Goal: Find contact information: Find contact information

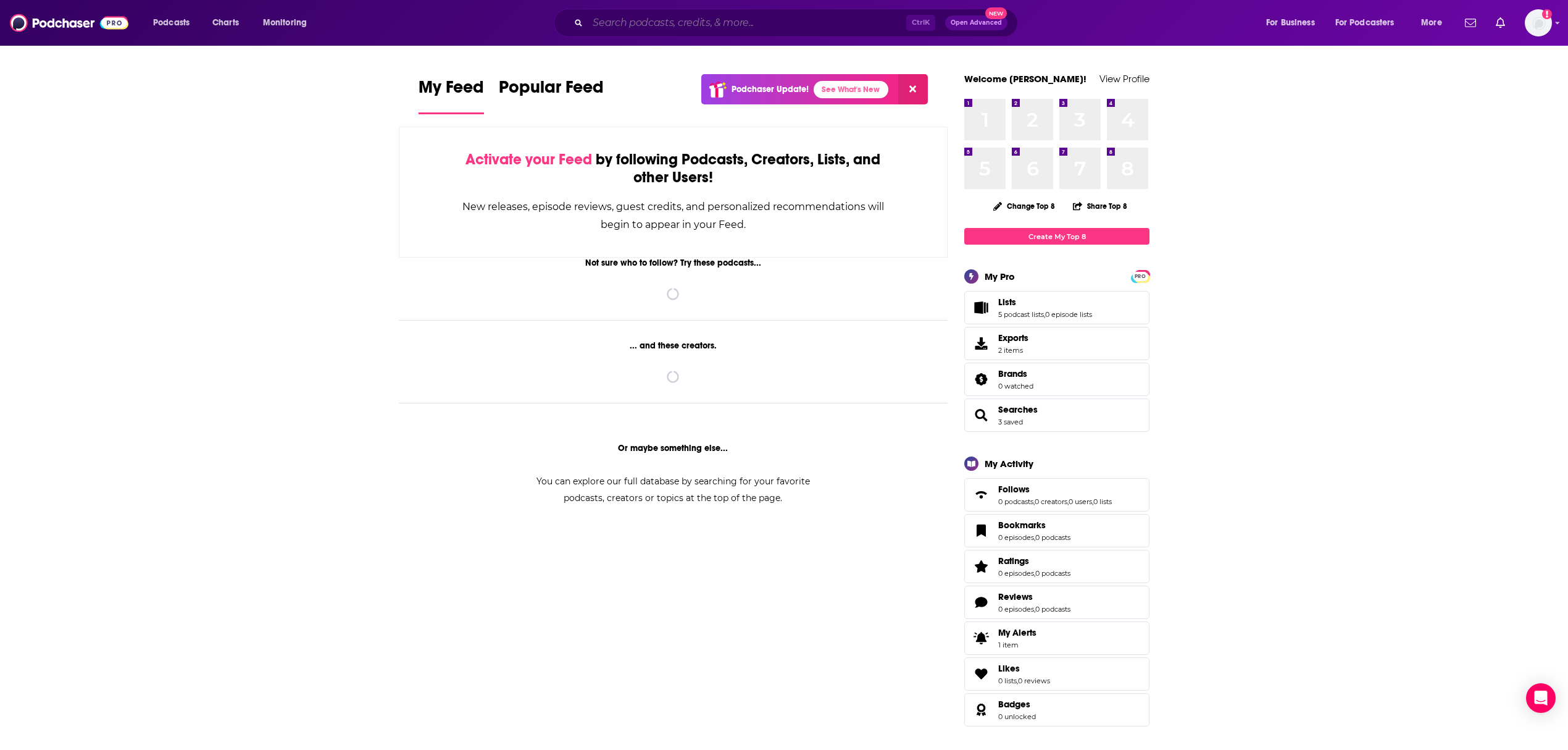
click at [747, 28] on input "Search podcasts, credits, & more..." at bounding box center [746, 23] width 318 height 20
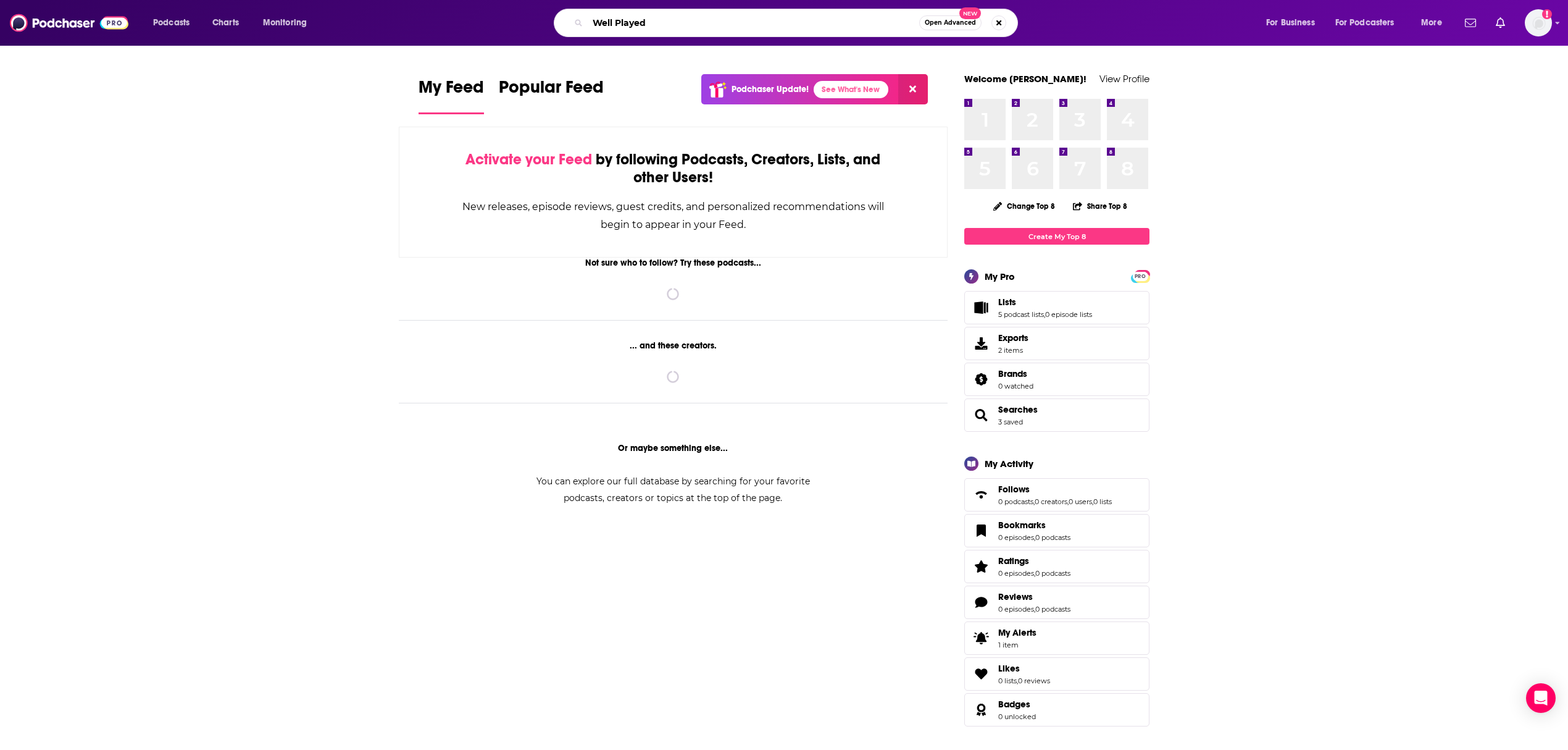
type input "Well Played"
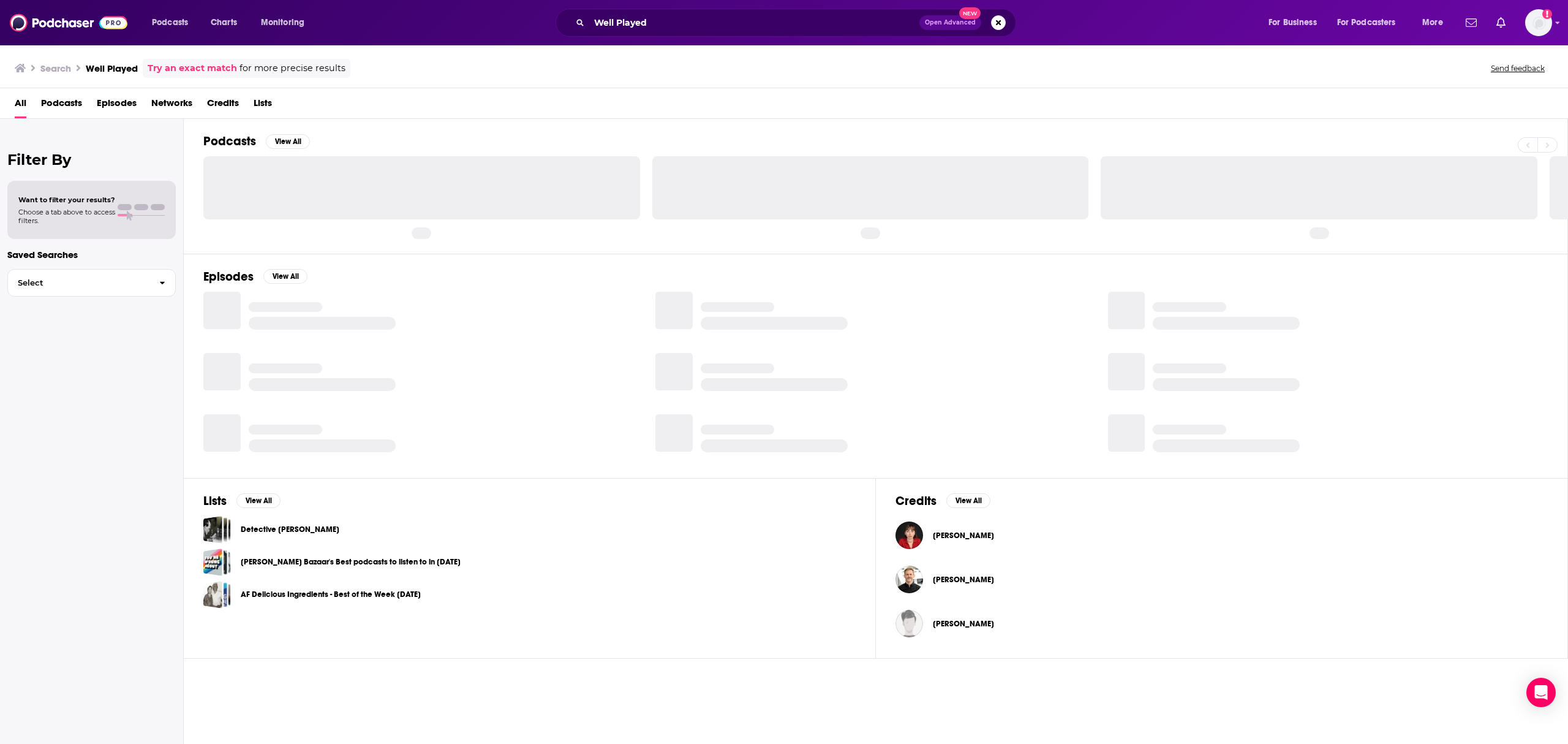
click at [67, 101] on span "Podcasts" at bounding box center [62, 106] width 41 height 25
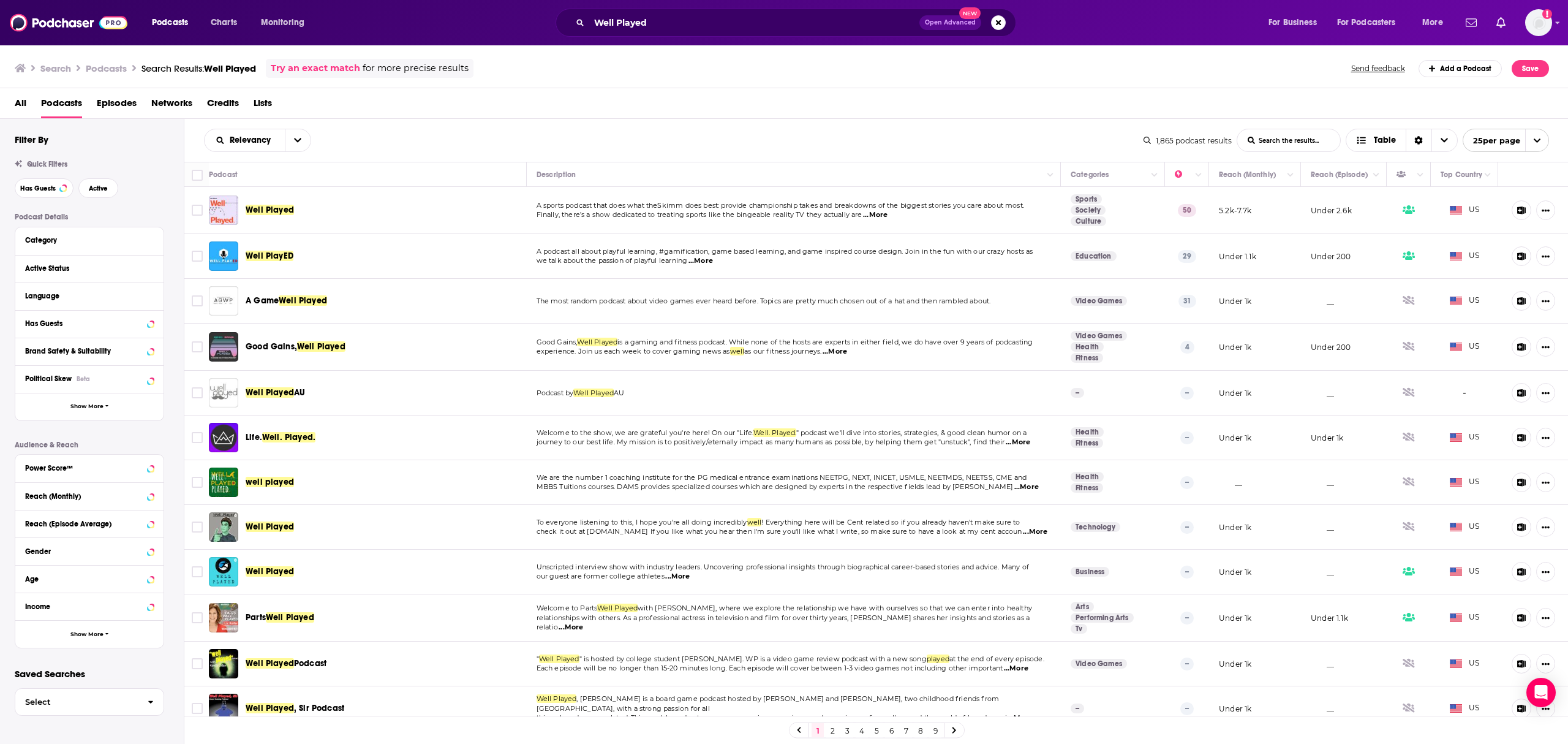
click at [268, 211] on span "Well Played" at bounding box center [270, 210] width 49 height 11
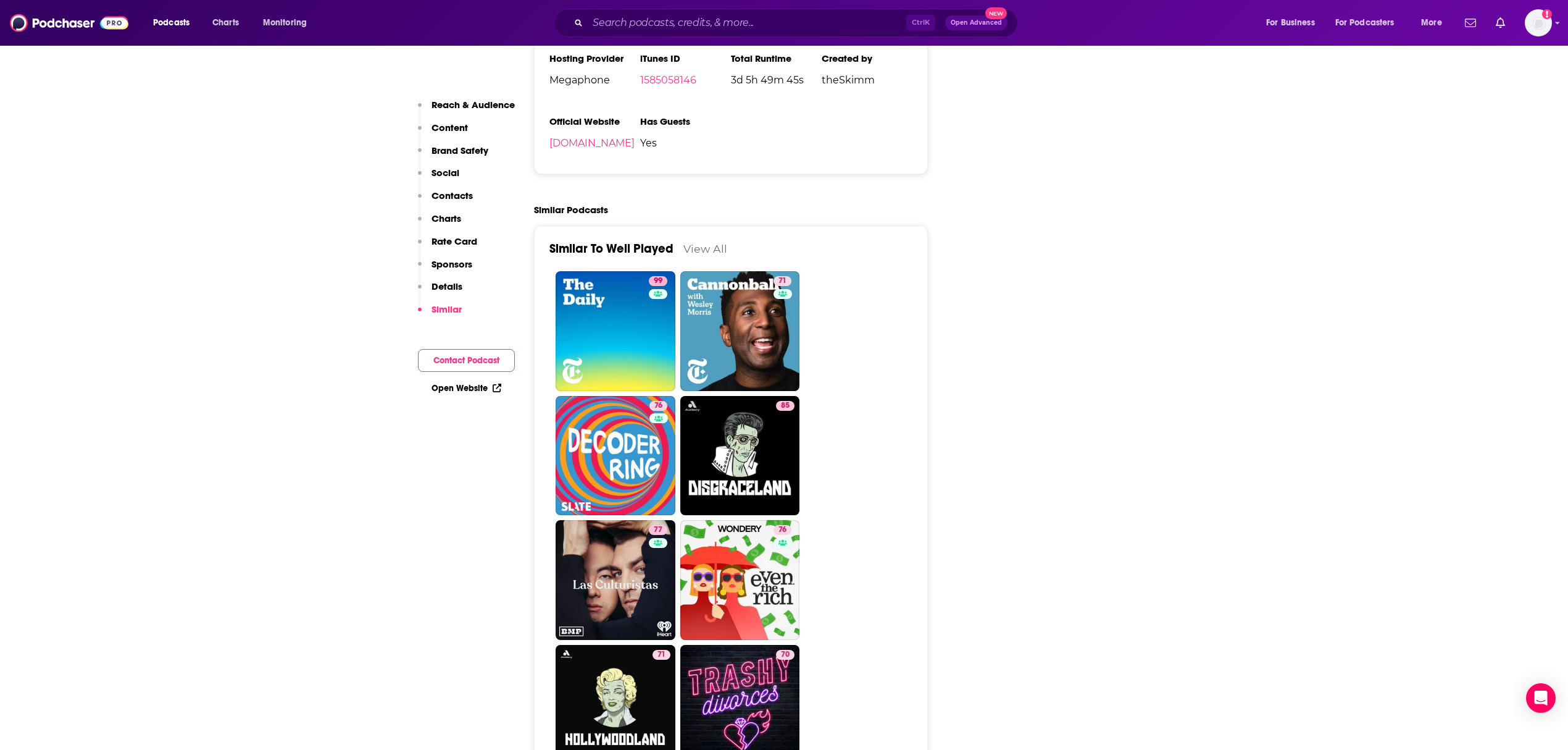
scroll to position [2552, 0]
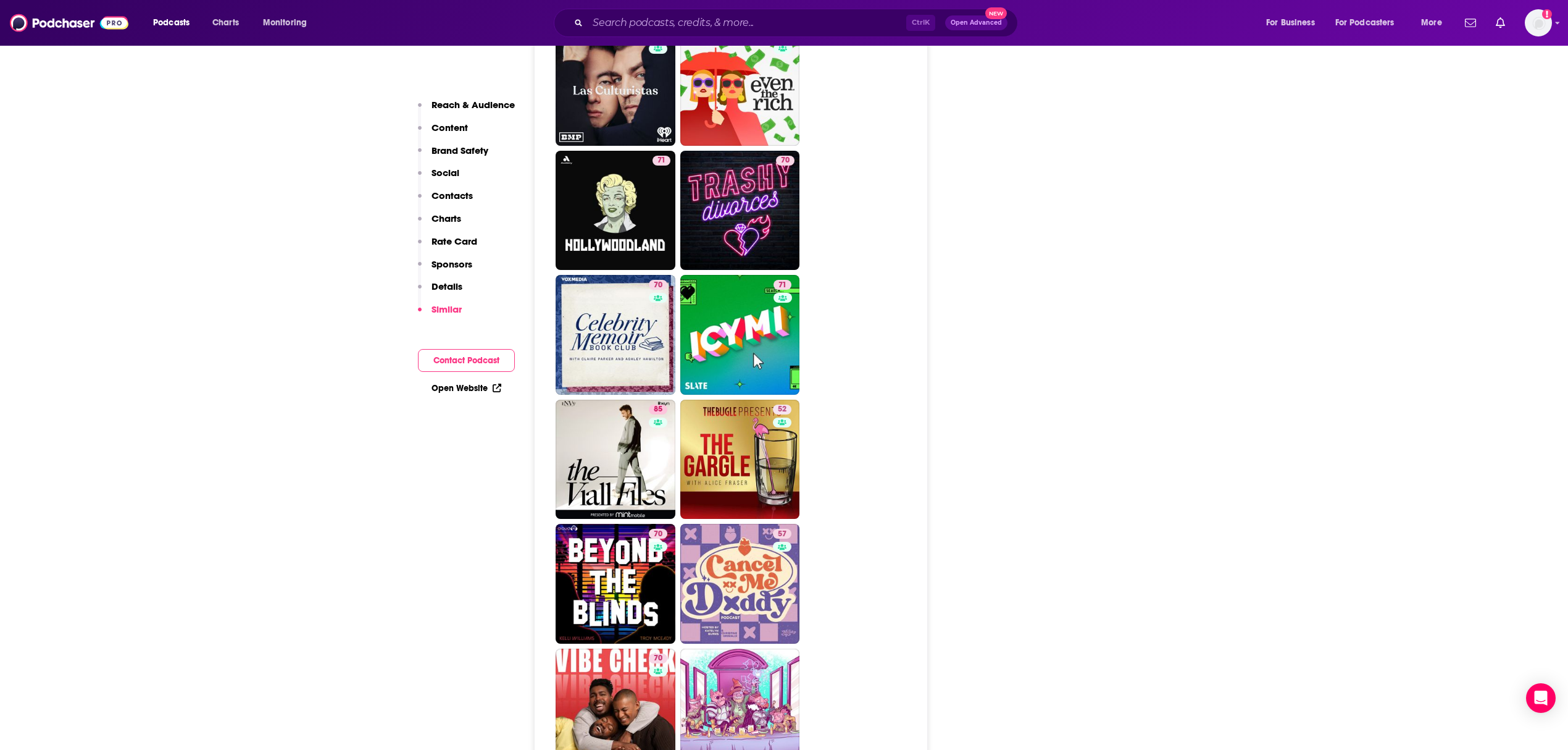
click at [448, 195] on p "Contacts" at bounding box center [452, 195] width 42 height 12
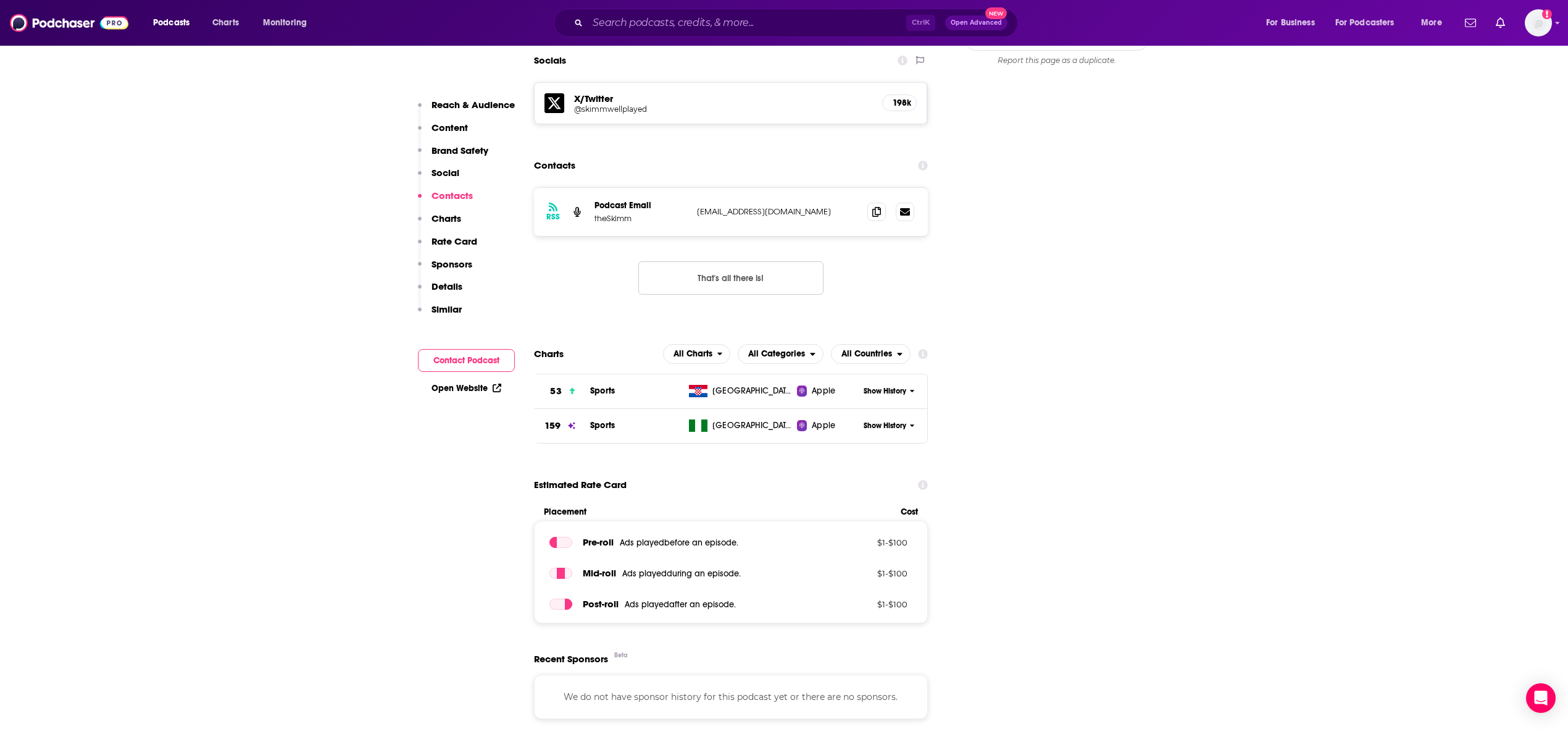
scroll to position [1133, 0]
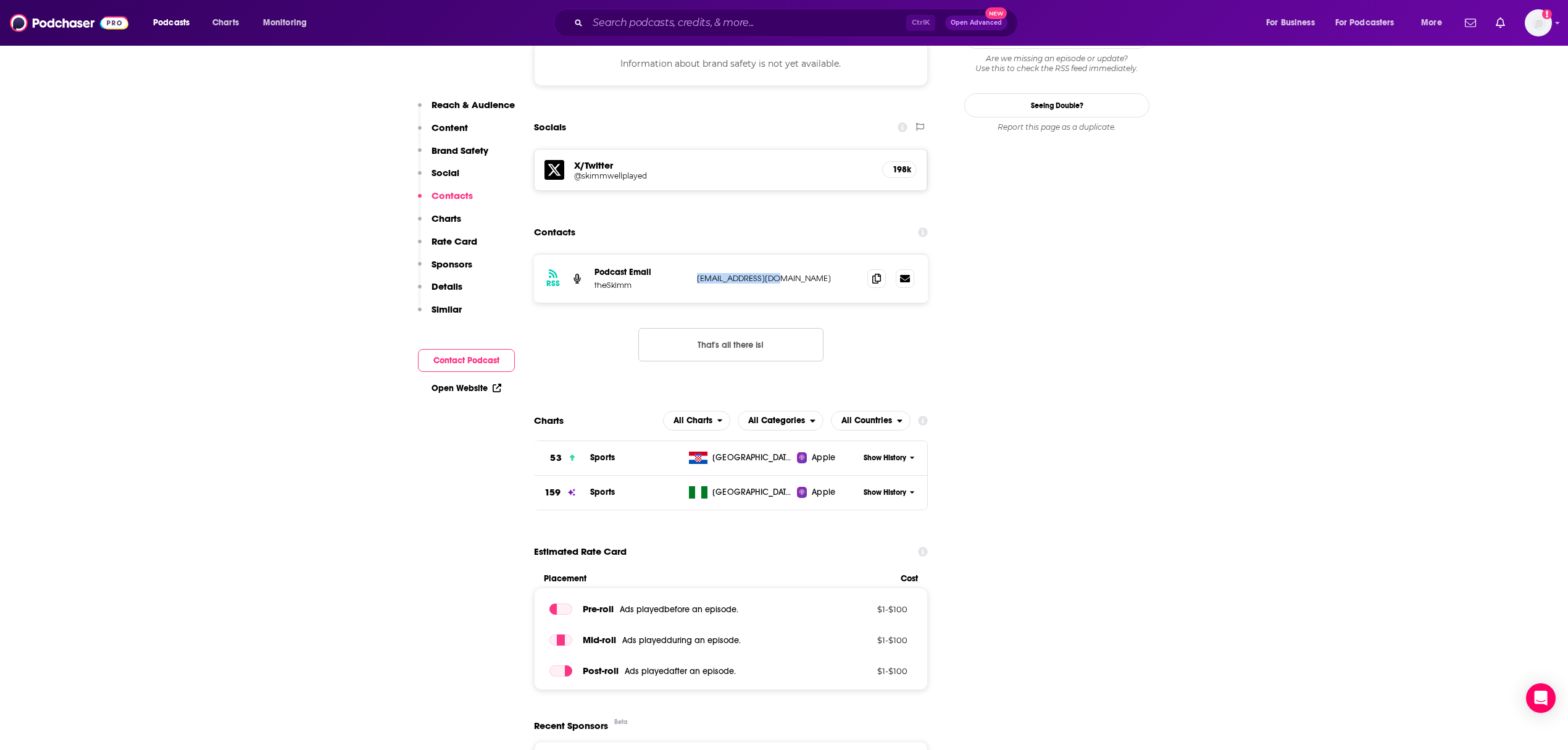
drag, startPoint x: 818, startPoint y: 230, endPoint x: 699, endPoint y: 225, distance: 119.1
click at [699, 273] on p "[EMAIL_ADDRESS][DOMAIN_NAME]" at bounding box center [777, 278] width 160 height 11
copy p "[EMAIL_ADDRESS][DOMAIN_NAME]"
click at [624, 171] on h5 "@skimmwellplayed" at bounding box center [673, 176] width 198 height 9
